Goal: Information Seeking & Learning: Check status

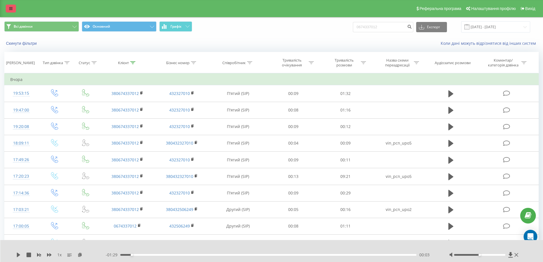
click at [14, 7] on link at bounding box center [11, 9] width 10 height 8
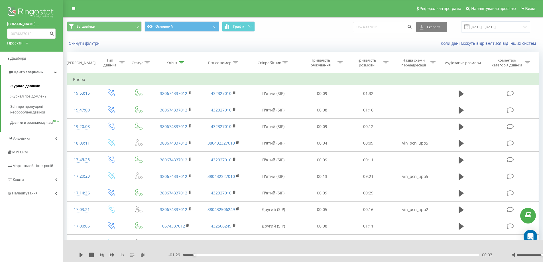
click at [29, 87] on span "Журнал дзвінків" at bounding box center [25, 86] width 30 height 6
click at [29, 98] on span "Журнал повідомлень" at bounding box center [29, 97] width 39 height 6
click at [29, 95] on span "Журнал повідомлень" at bounding box center [29, 97] width 39 height 6
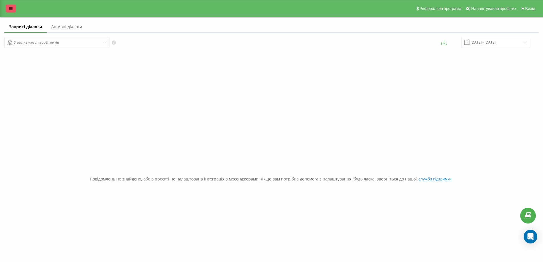
click at [12, 9] on icon at bounding box center [10, 9] width 3 height 4
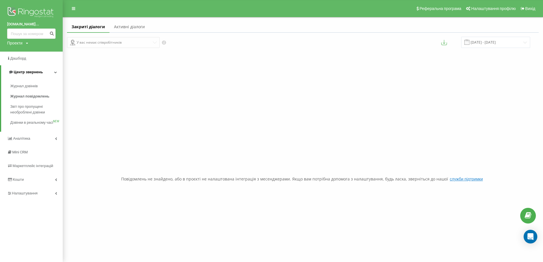
click at [35, 74] on span "Центр звернень" at bounding box center [28, 72] width 29 height 4
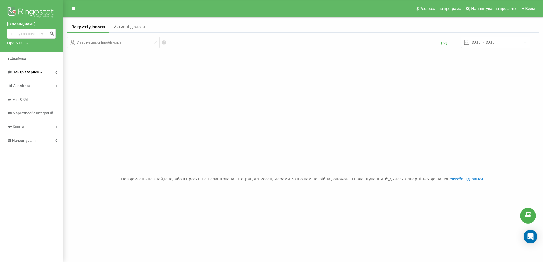
click at [52, 72] on link "Центр звернень" at bounding box center [31, 72] width 63 height 14
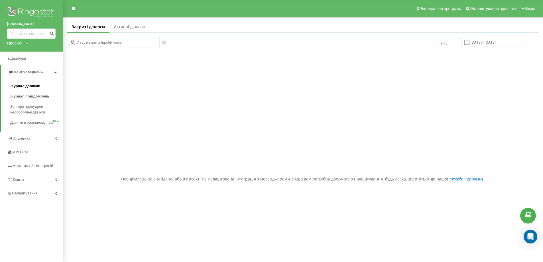
click at [34, 85] on span "Журнал дзвінків" at bounding box center [25, 86] width 30 height 6
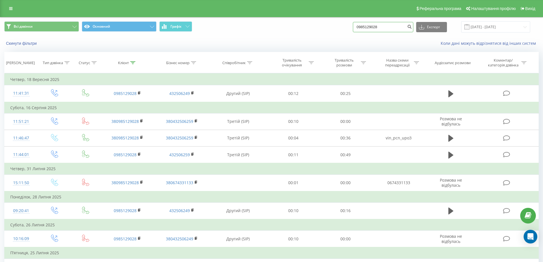
drag, startPoint x: 392, startPoint y: 27, endPoint x: 324, endPoint y: 19, distance: 68.6
click at [324, 19] on div "Всі дзвінки Основний Графік 0985129028 Експорт .csv .xls .xlsx 23.06.2025 - 23.…" at bounding box center [271, 26] width 543 height 19
type input "0970770808"
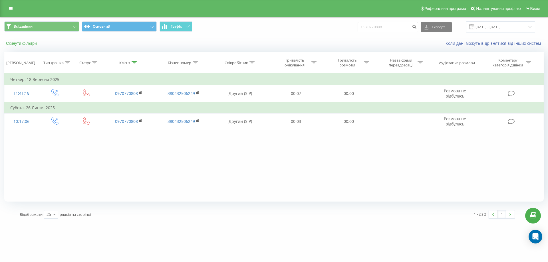
click at [27, 45] on button "Скинути фільтри" at bounding box center [21, 43] width 35 height 5
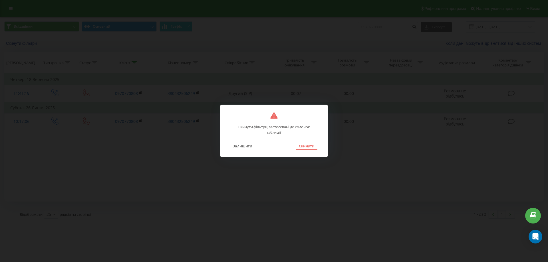
click at [311, 147] on button "Скинути" at bounding box center [306, 145] width 21 height 7
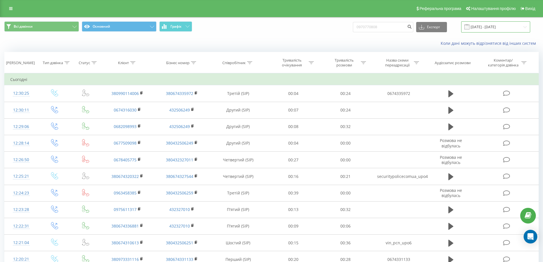
click at [526, 25] on input "[DATE] - [DATE]" at bounding box center [495, 26] width 69 height 11
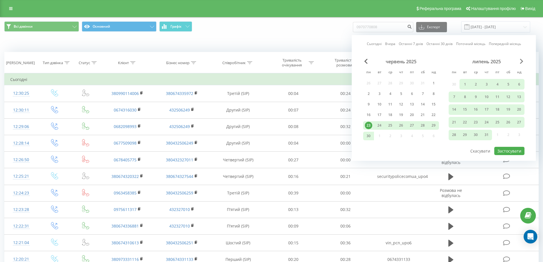
click at [522, 62] on span "Next Month" at bounding box center [521, 61] width 3 height 5
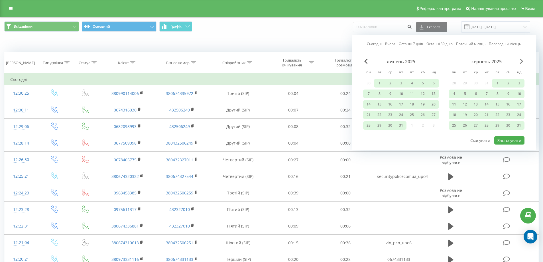
click at [522, 61] on span "Next Month" at bounding box center [521, 61] width 3 height 5
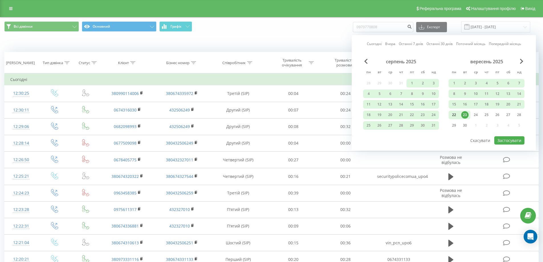
click at [455, 114] on div "22" at bounding box center [454, 114] width 7 height 7
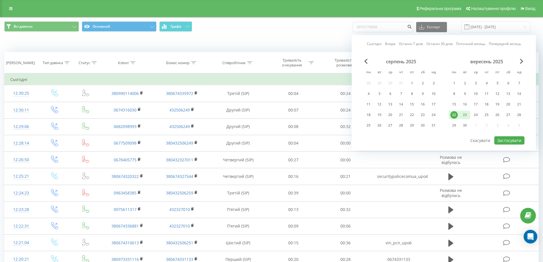
click at [466, 113] on div "23" at bounding box center [464, 114] width 7 height 7
click at [502, 139] on button "Застосувати" at bounding box center [509, 140] width 30 height 8
type input "22.09.2025 - 23.09.2025"
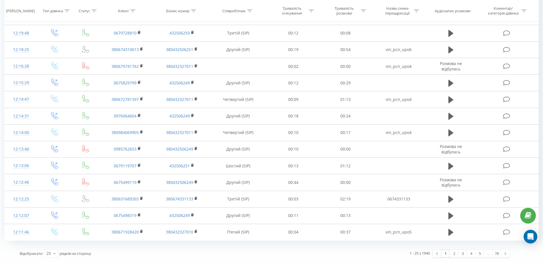
click at [494, 253] on link "78" at bounding box center [497, 254] width 9 height 8
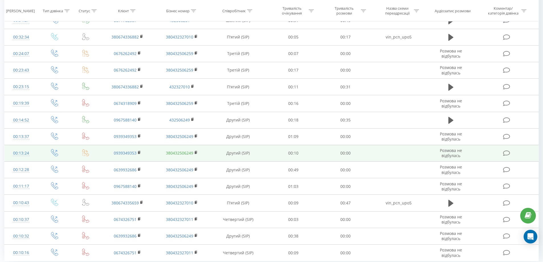
scroll to position [94, 0]
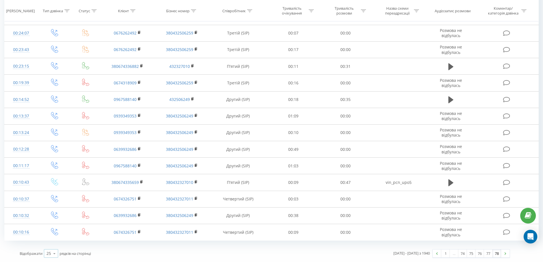
click at [53, 255] on icon at bounding box center [54, 253] width 9 height 11
click at [50, 245] on span "100" at bounding box center [49, 245] width 7 height 5
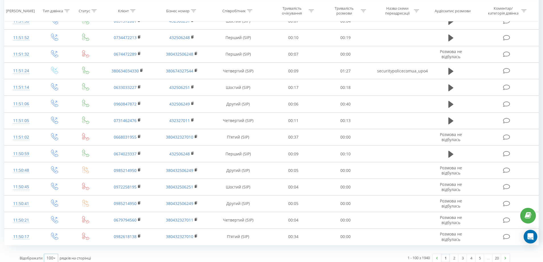
scroll to position [1504, 0]
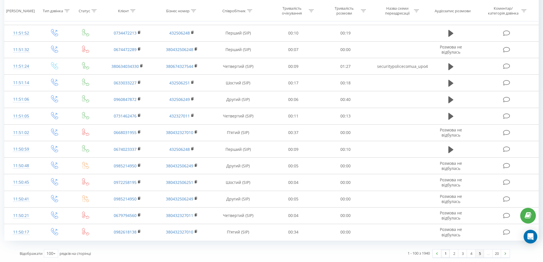
click at [476, 254] on link "5" at bounding box center [480, 254] width 9 height 8
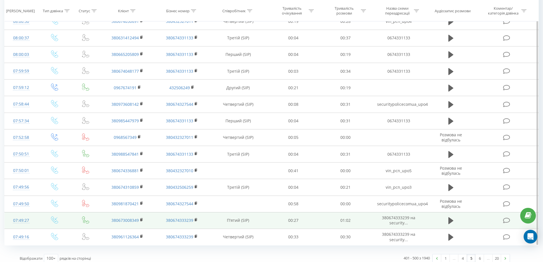
scroll to position [1504, 0]
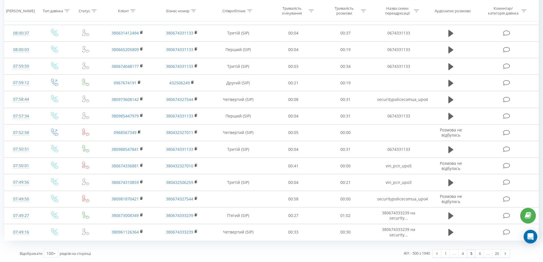
click at [488, 254] on div "…" at bounding box center [488, 254] width 9 height 8
click at [481, 253] on link "6" at bounding box center [480, 254] width 9 height 8
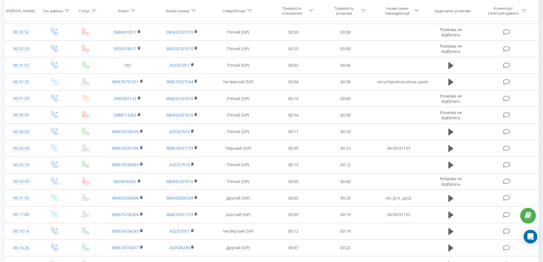
scroll to position [1504, 0]
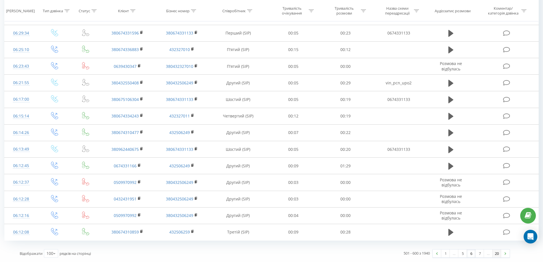
click at [500, 254] on link "20" at bounding box center [497, 254] width 9 height 8
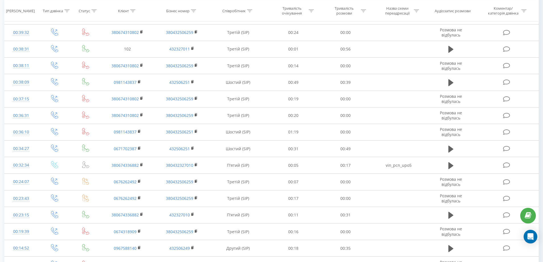
scroll to position [508, 0]
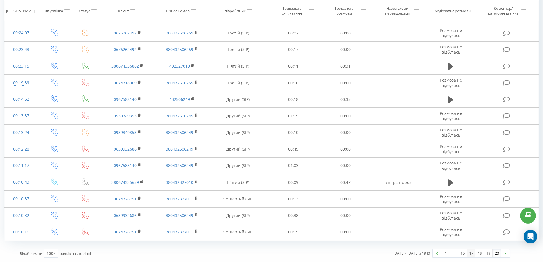
click at [471, 253] on link "17" at bounding box center [471, 254] width 9 height 8
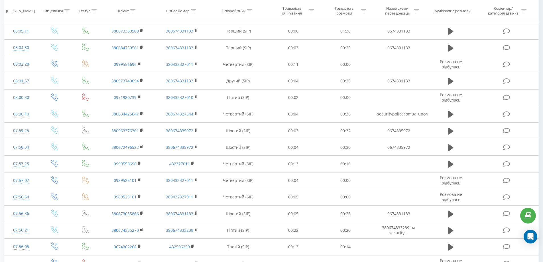
scroll to position [1504, 0]
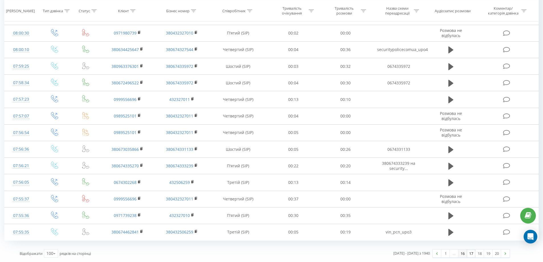
click at [463, 254] on link "16" at bounding box center [463, 254] width 9 height 8
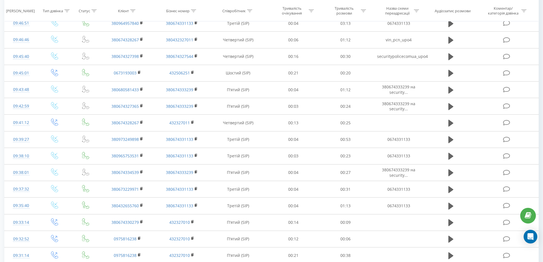
scroll to position [1504, 0]
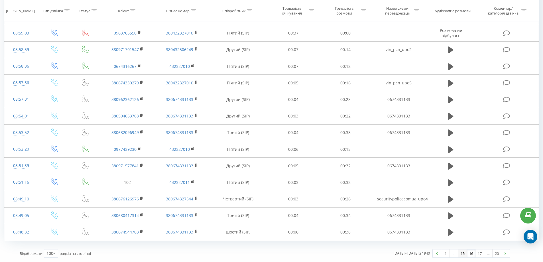
click at [460, 253] on link "15" at bounding box center [463, 254] width 9 height 8
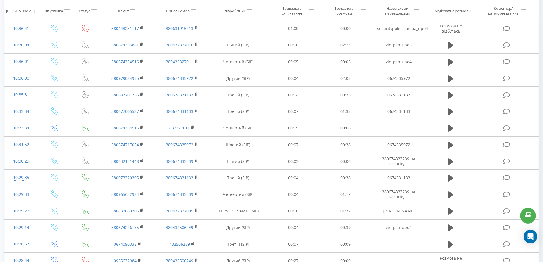
scroll to position [1504, 0]
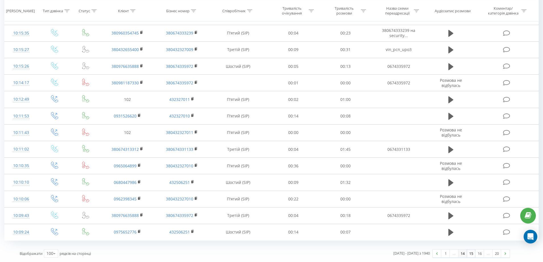
click at [463, 253] on link "14" at bounding box center [463, 254] width 9 height 8
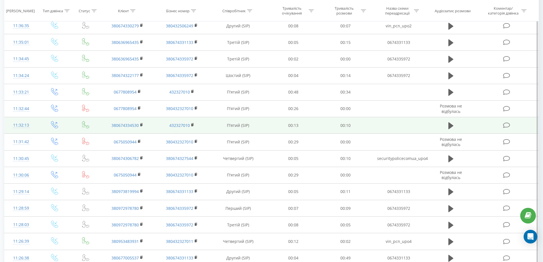
scroll to position [1361, 0]
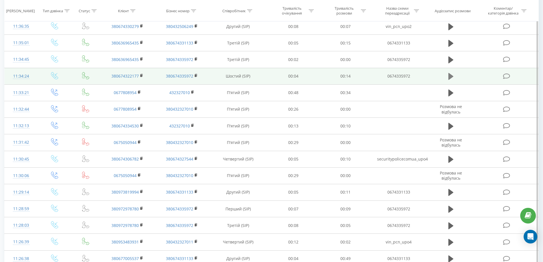
click at [452, 76] on icon at bounding box center [451, 76] width 5 height 7
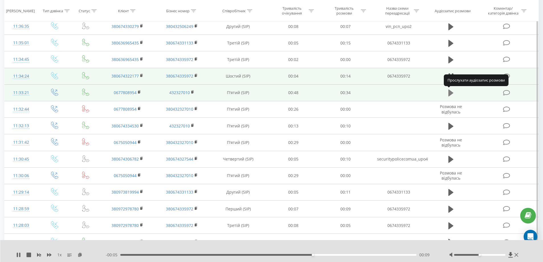
click at [452, 93] on icon at bounding box center [451, 93] width 5 height 7
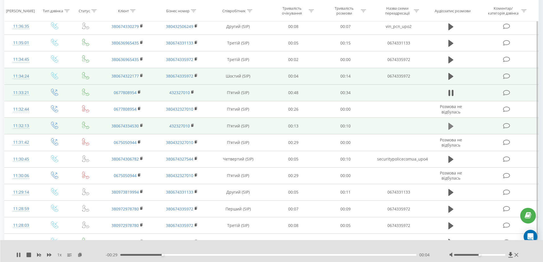
click at [452, 127] on icon at bounding box center [451, 126] width 5 height 7
click at [452, 75] on icon at bounding box center [451, 76] width 5 height 8
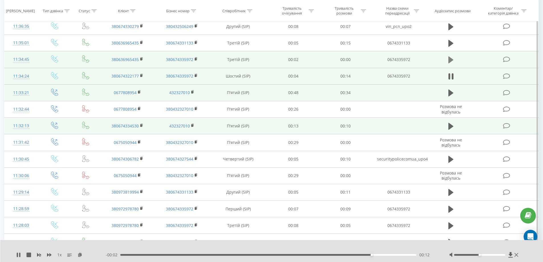
click at [451, 60] on icon at bounding box center [451, 59] width 5 height 7
click at [450, 59] on icon at bounding box center [451, 59] width 5 height 7
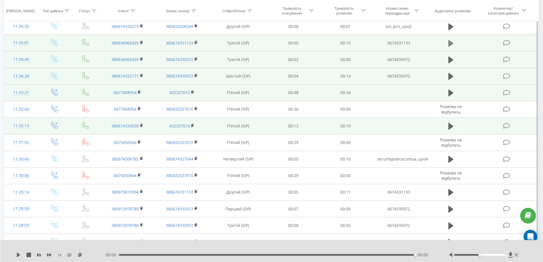
click at [451, 42] on icon at bounding box center [451, 43] width 5 height 7
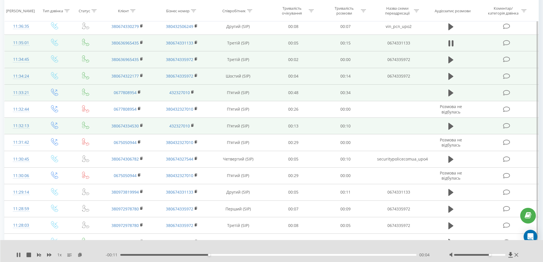
drag, startPoint x: 481, startPoint y: 254, endPoint x: 491, endPoint y: 255, distance: 9.7
click at [491, 255] on div at bounding box center [479, 255] width 51 height 2
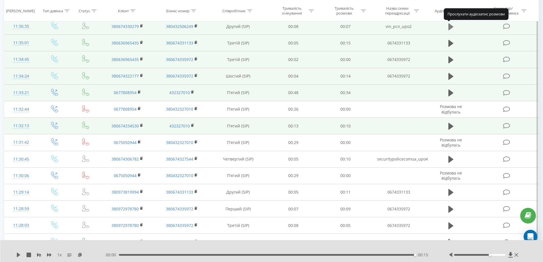
click at [453, 27] on icon at bounding box center [451, 26] width 5 height 7
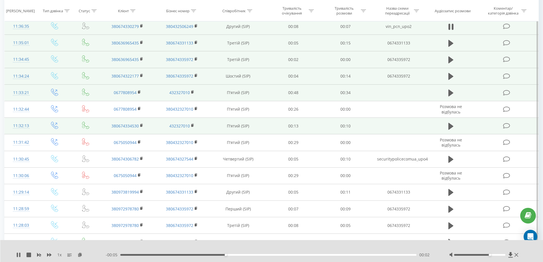
scroll to position [1304, 0]
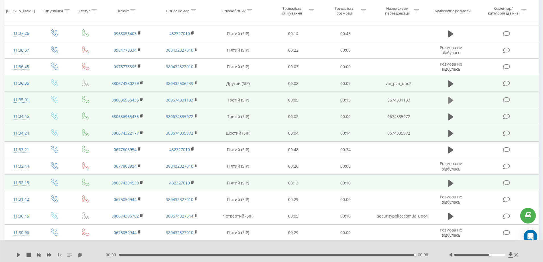
click at [453, 101] on icon at bounding box center [451, 100] width 5 height 7
click at [19, 255] on icon at bounding box center [18, 255] width 5 height 5
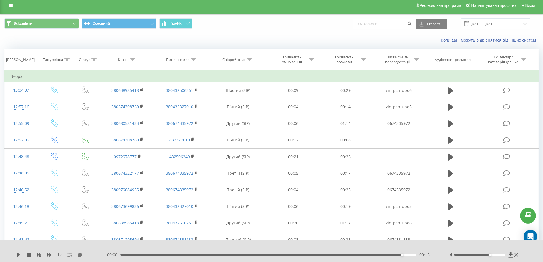
scroll to position [0, 0]
